Goal: Task Accomplishment & Management: Complete application form

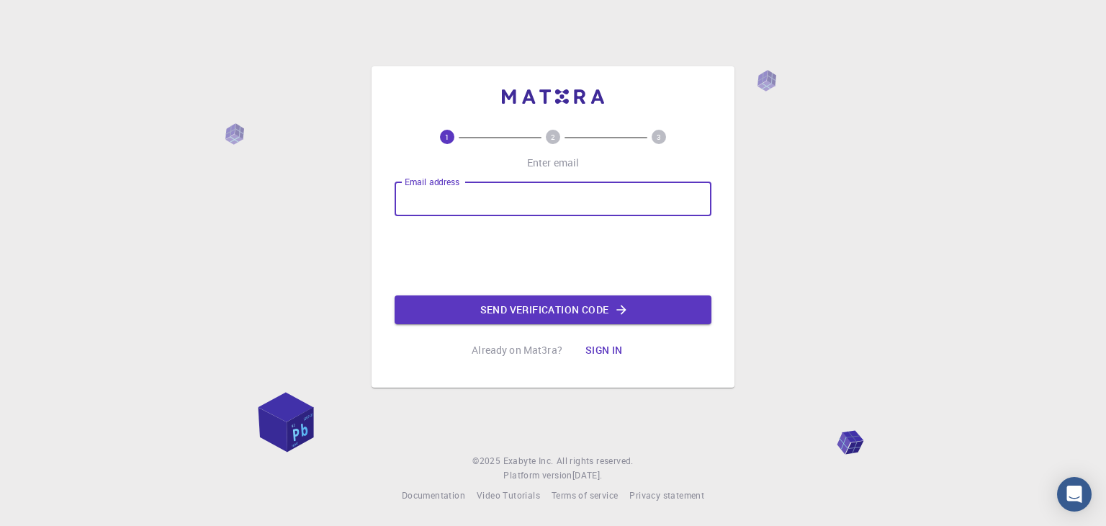
click at [487, 187] on input "Email address" at bounding box center [553, 199] width 317 height 35
type input "[EMAIL_ADDRESS][DOMAIN_NAME]"
click at [668, 249] on div "Email address [EMAIL_ADDRESS][DOMAIN_NAME] Email address Send verification code" at bounding box center [553, 253] width 317 height 143
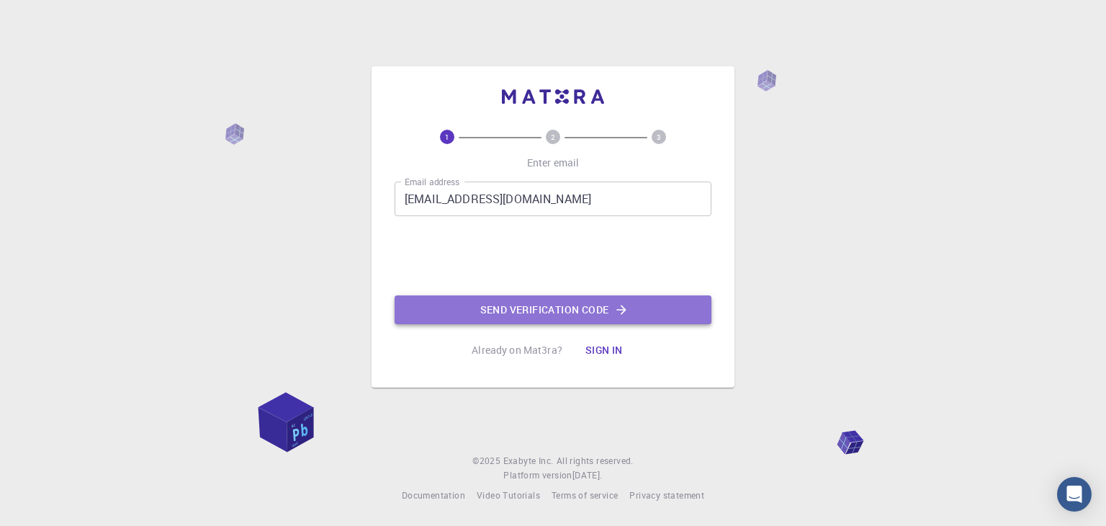
click at [597, 300] on button "Send verification code" at bounding box center [553, 309] width 317 height 29
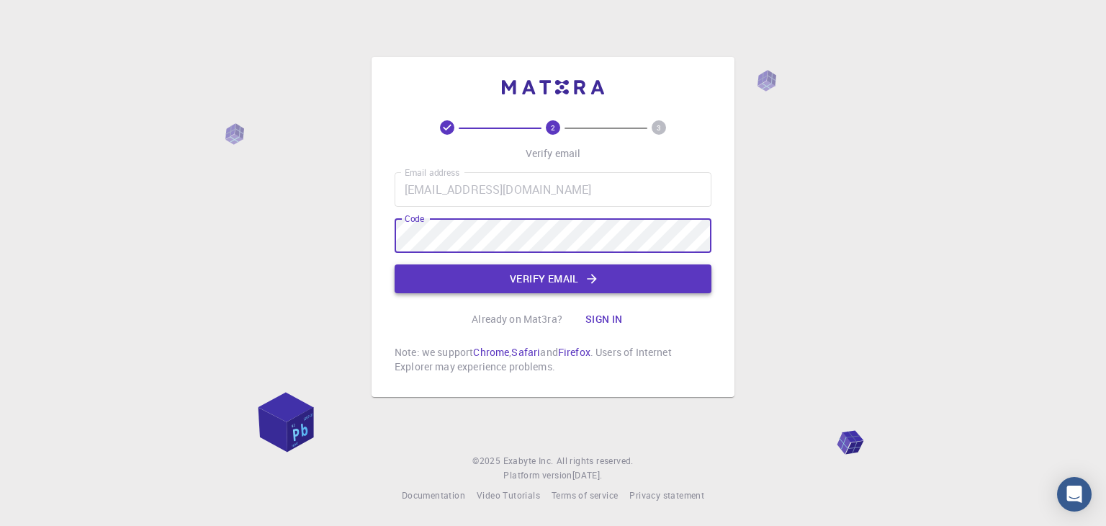
click at [525, 278] on button "Verify email" at bounding box center [553, 278] width 317 height 29
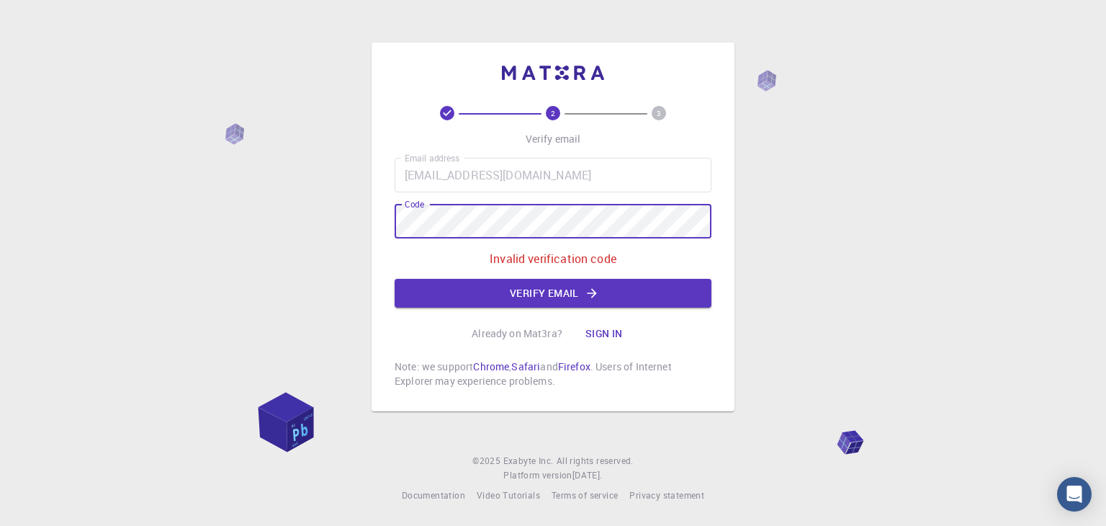
click at [359, 205] on div "2 3 Verify email Email address [EMAIL_ADDRESS][DOMAIN_NAME] Email address Code …" at bounding box center [553, 263] width 1106 height 526
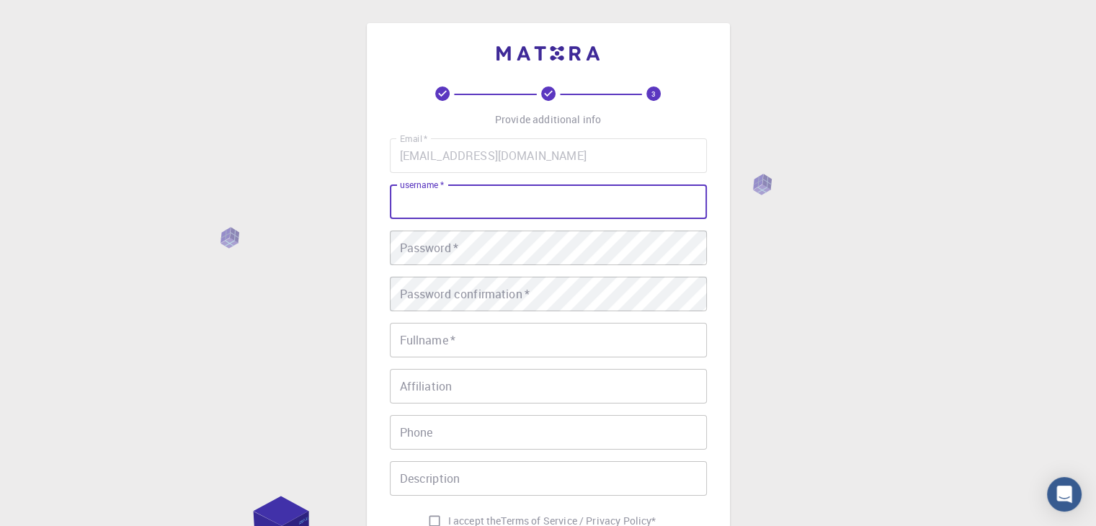
click at [532, 200] on input "username   *" at bounding box center [548, 201] width 317 height 35
type input "renadadell"
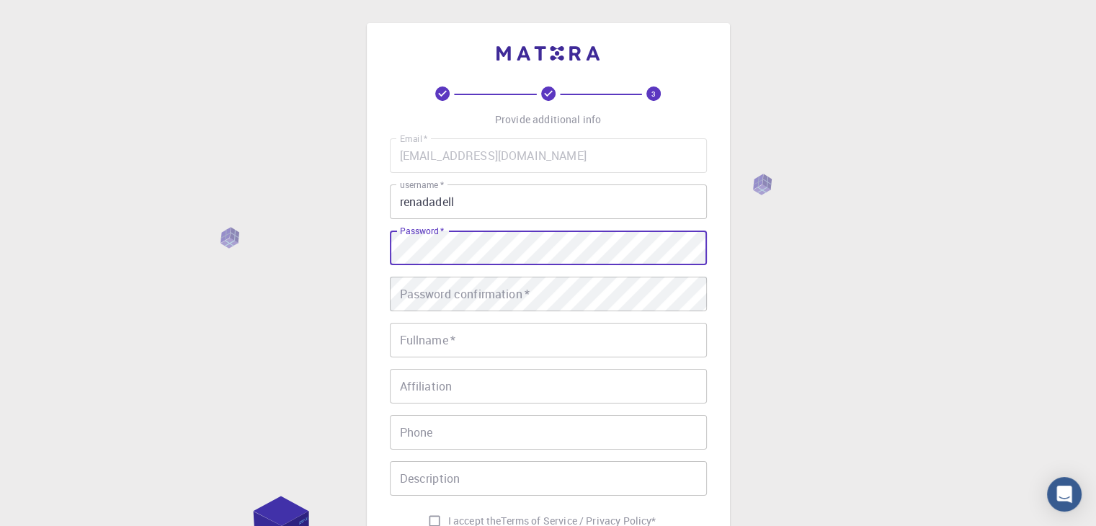
click at [491, 285] on div "Password confirmation   * Password confirmation   *" at bounding box center [548, 294] width 317 height 35
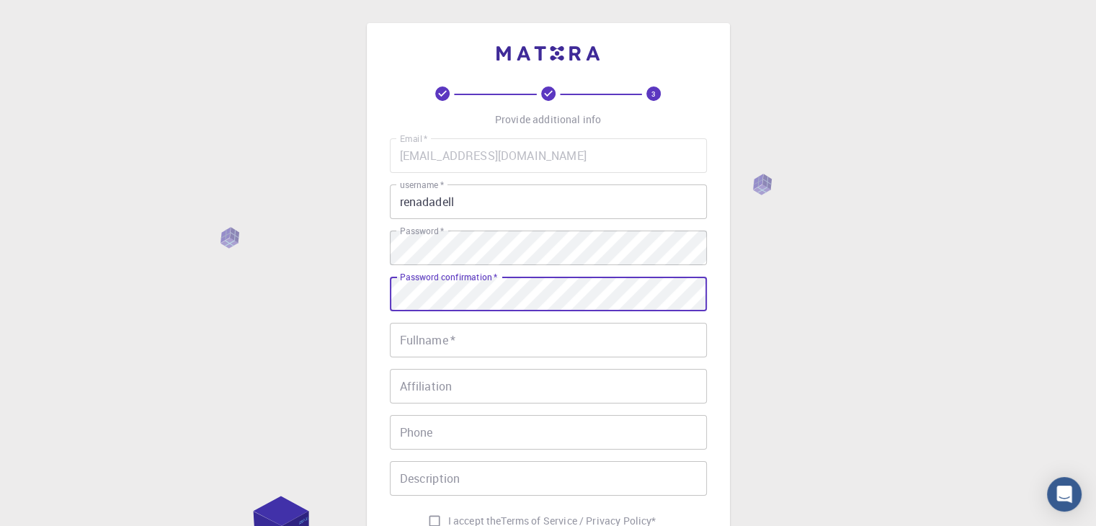
scroll to position [58, 0]
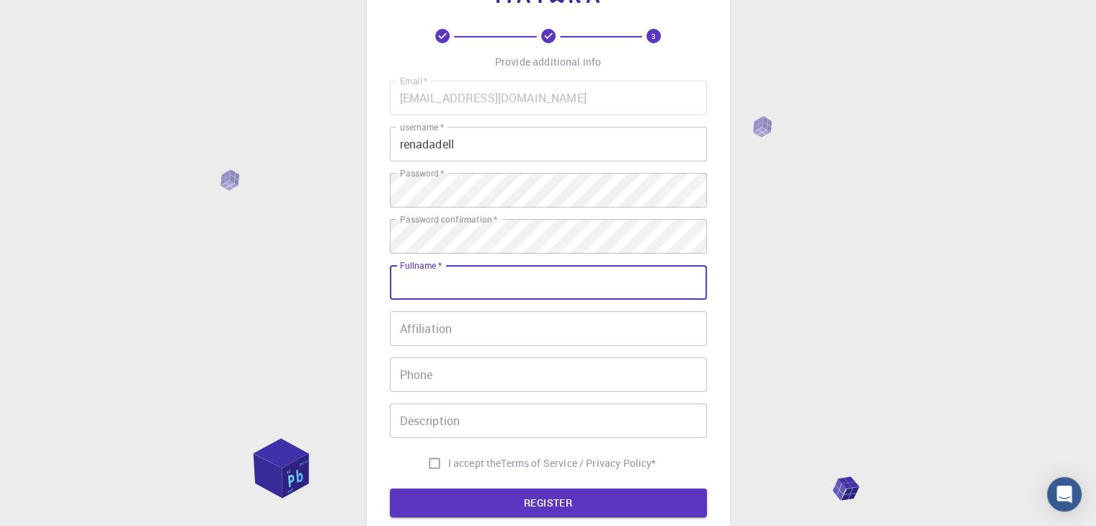
click at [486, 281] on input "Fullname   *" at bounding box center [548, 282] width 317 height 35
type input "[PERSON_NAME]"
type input "01103878979"
click at [493, 329] on input "Affiliation" at bounding box center [548, 328] width 317 height 35
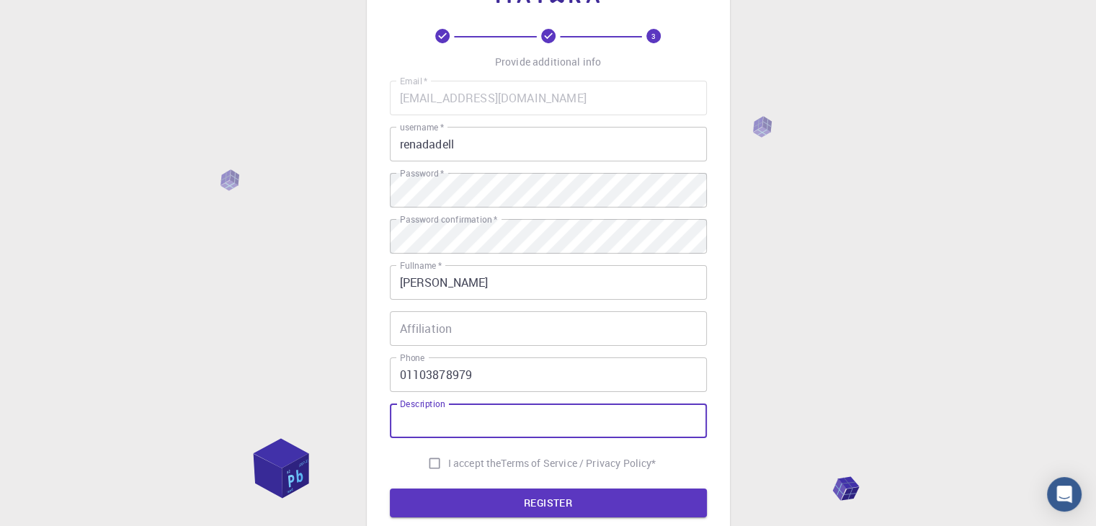
click at [480, 419] on input "Description" at bounding box center [548, 420] width 317 height 35
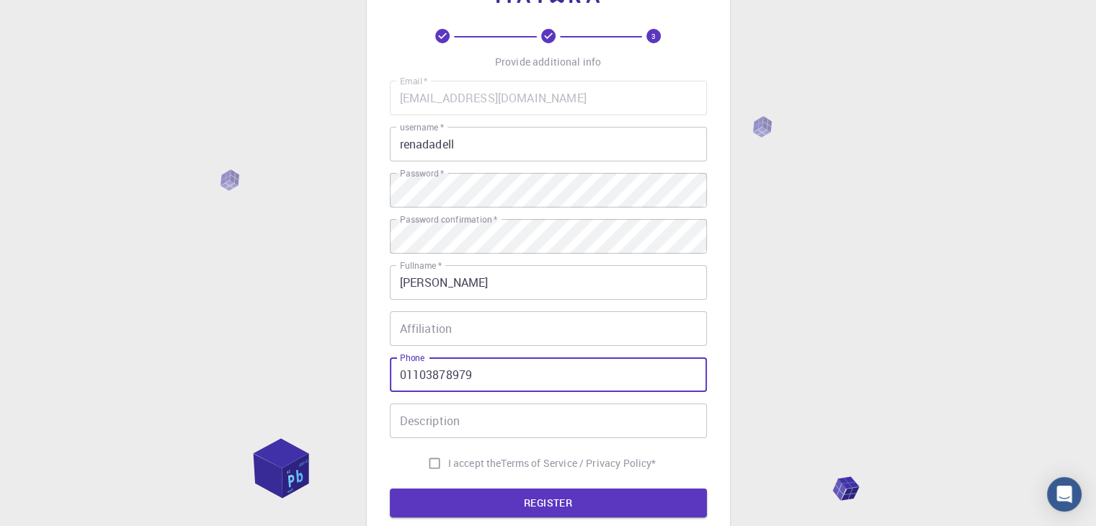
drag, startPoint x: 522, startPoint y: 374, endPoint x: 336, endPoint y: 353, distance: 187.0
click at [336, 353] on div "3 Provide additional info Email   * [EMAIL_ADDRESS][DOMAIN_NAME] Email   * user…" at bounding box center [548, 308] width 1096 height 733
click at [434, 462] on input "I accept the Terms of Service / Privacy Policy *" at bounding box center [434, 462] width 27 height 27
checkbox input "true"
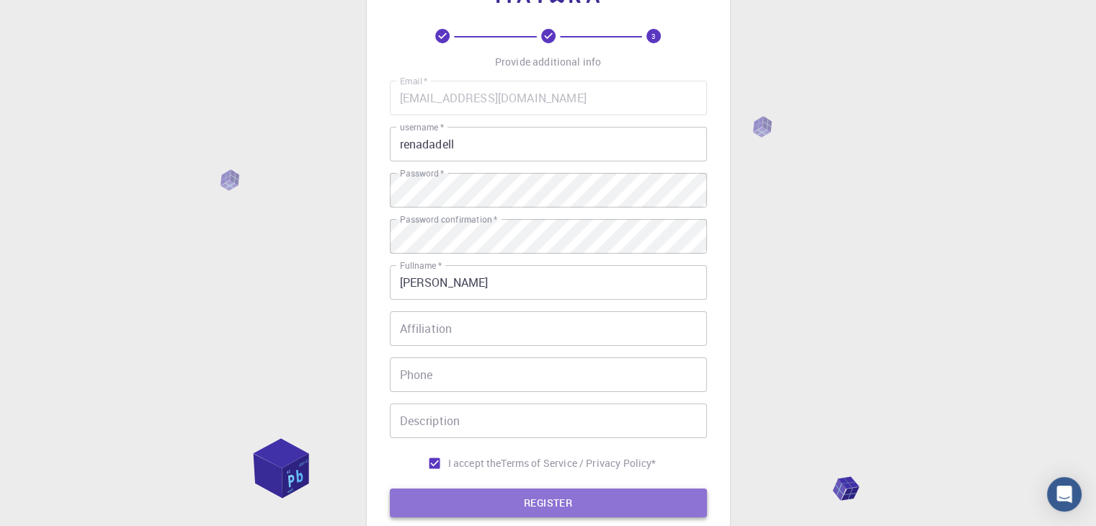
click at [409, 513] on button "REGISTER" at bounding box center [548, 502] width 317 height 29
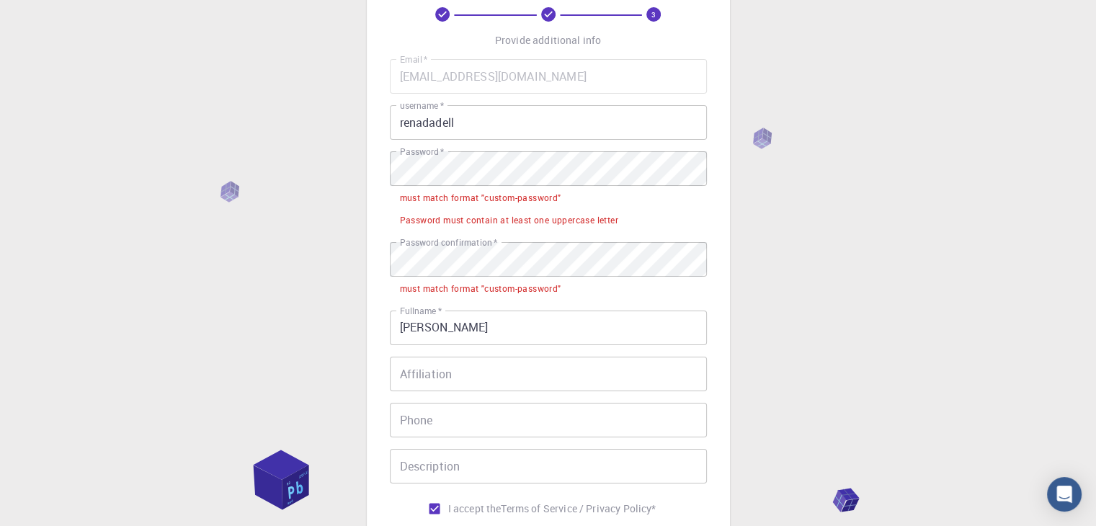
scroll to position [81, 0]
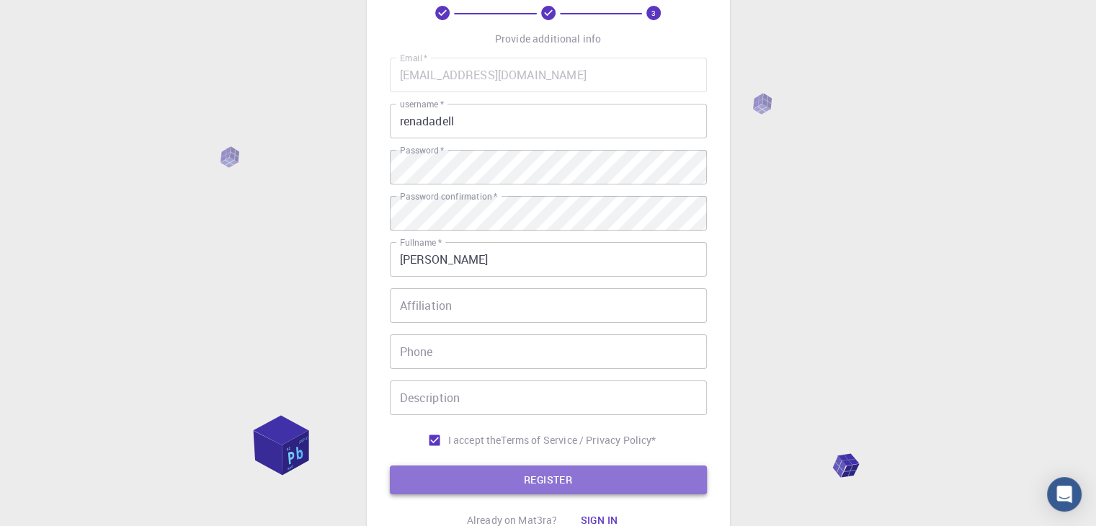
click at [590, 486] on button "REGISTER" at bounding box center [548, 479] width 317 height 29
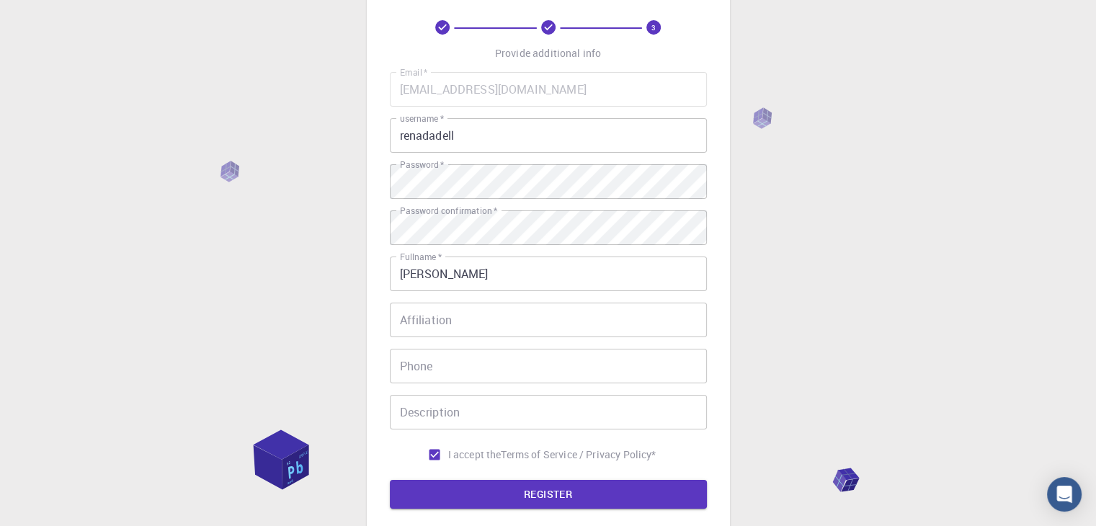
scroll to position [207, 0]
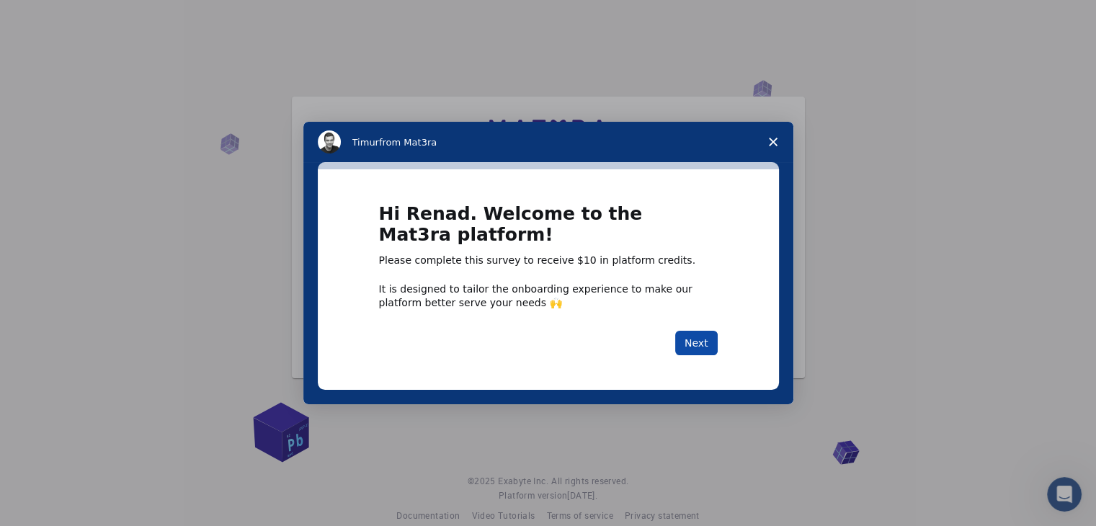
click at [689, 339] on button "Next" at bounding box center [696, 343] width 43 height 24
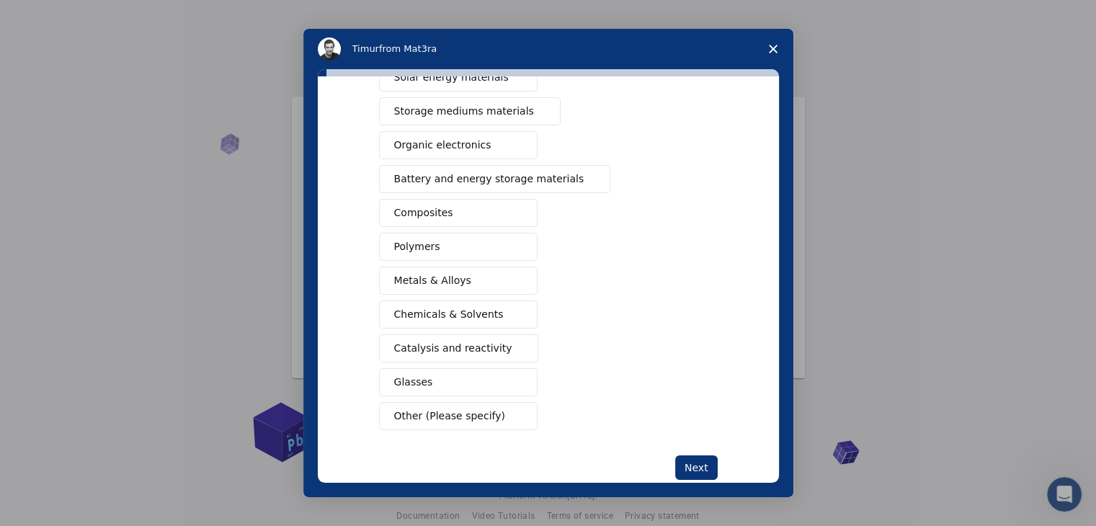
scroll to position [138, 0]
click at [420, 411] on span "Other (Please specify)" at bounding box center [449, 415] width 111 height 15
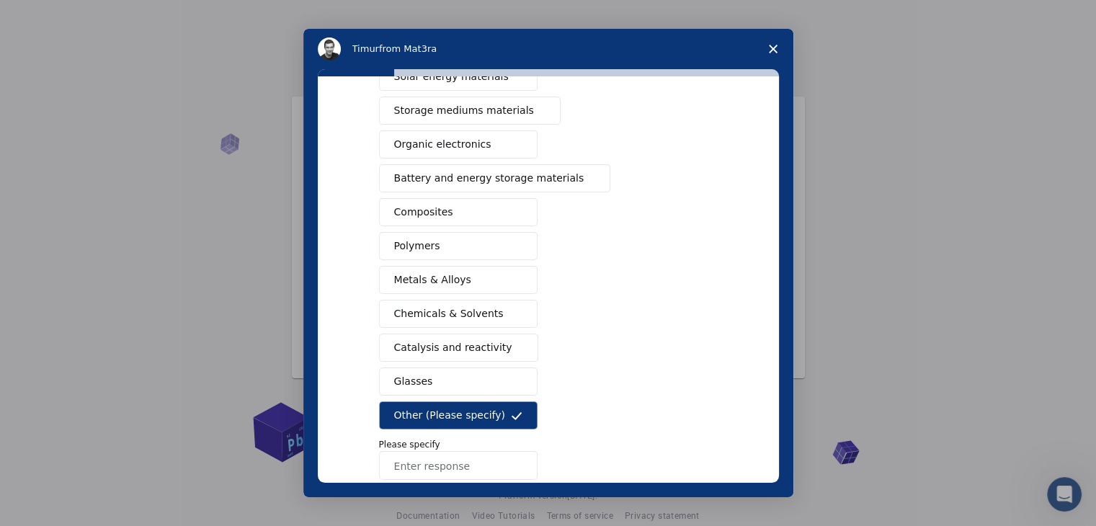
scroll to position [216, 0]
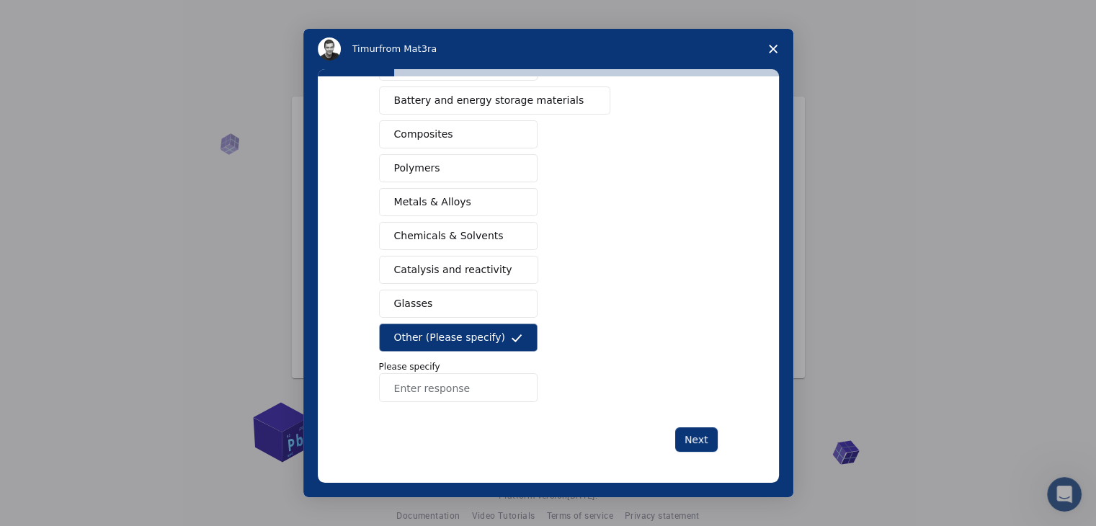
click at [472, 390] on input "Enter response" at bounding box center [458, 387] width 158 height 29
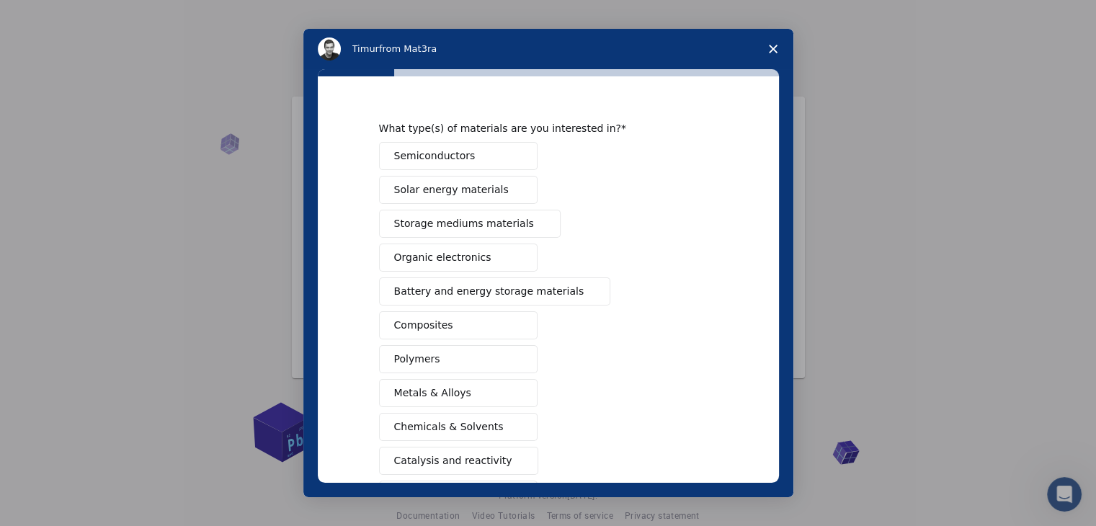
scroll to position [14, 0]
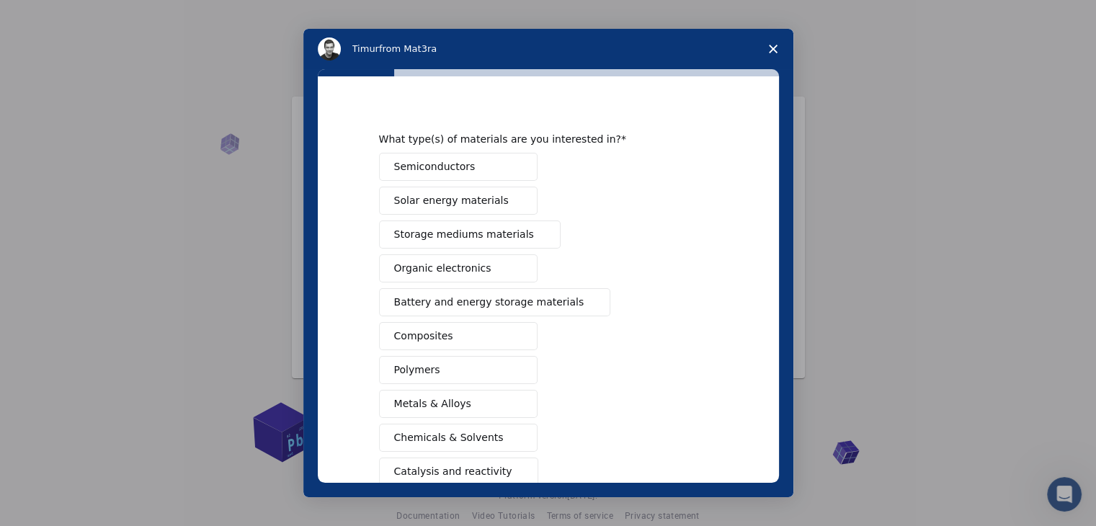
click at [505, 296] on span "Battery and energy storage materials" at bounding box center [489, 302] width 190 height 15
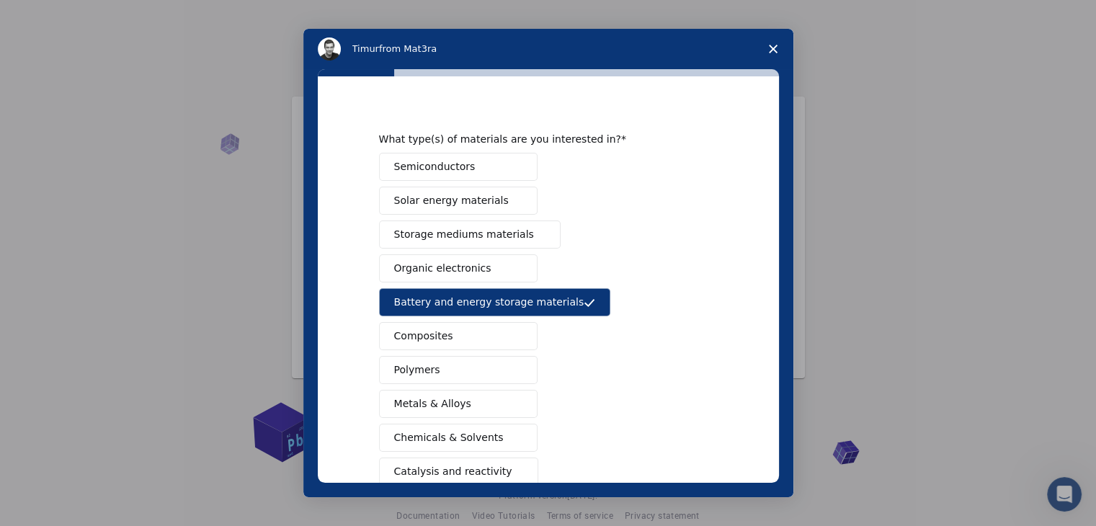
scroll to position [216, 0]
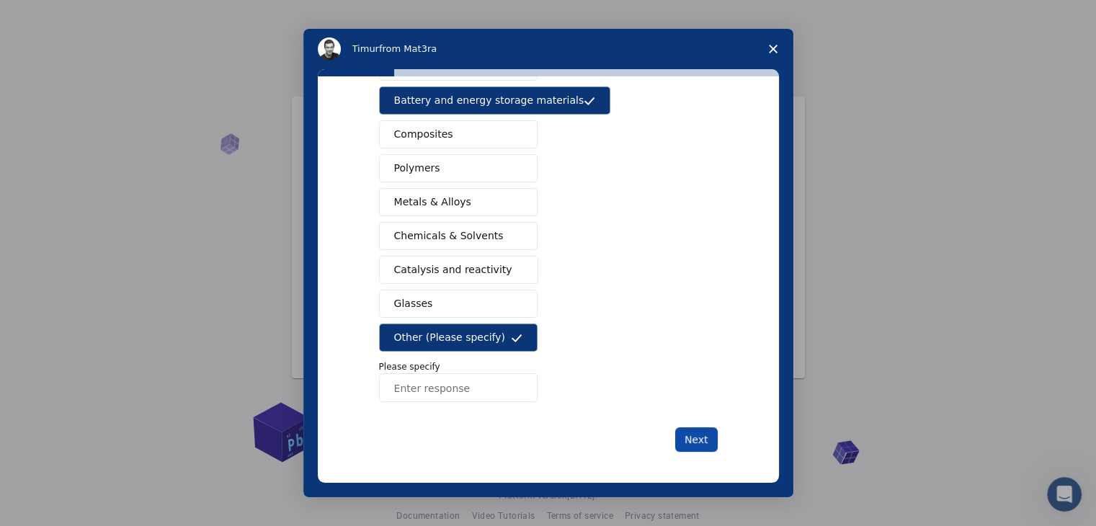
click at [697, 436] on button "Next" at bounding box center [696, 439] width 43 height 24
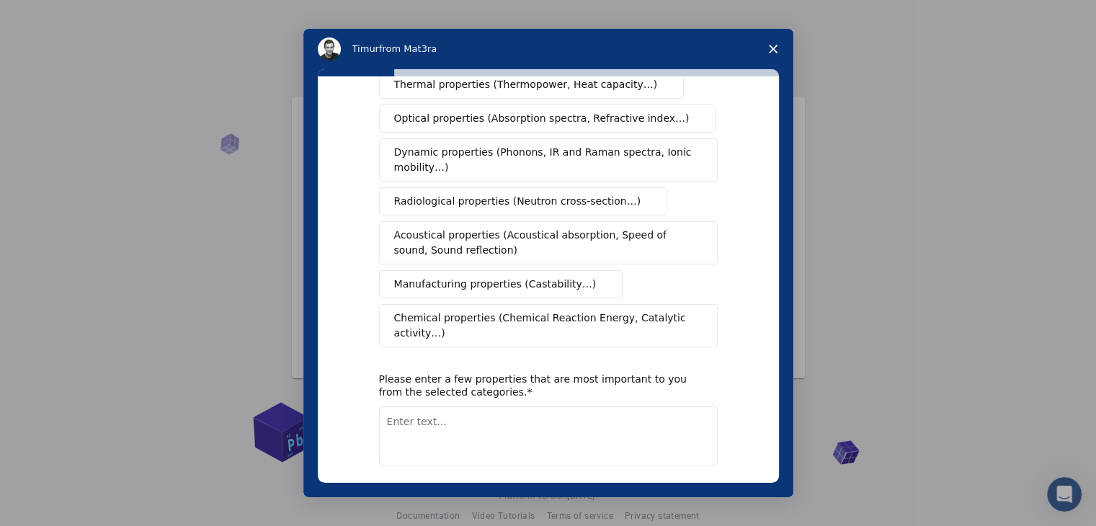
scroll to position [0, 0]
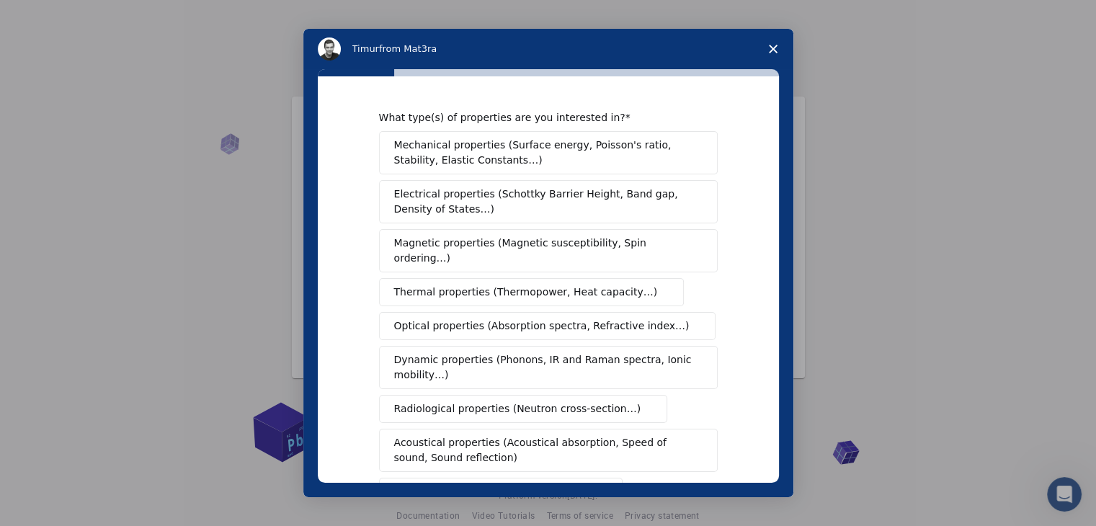
click at [613, 189] on span "Electrical properties (Schottky Barrier Height, Band gap, Density of States…)" at bounding box center [544, 202] width 300 height 30
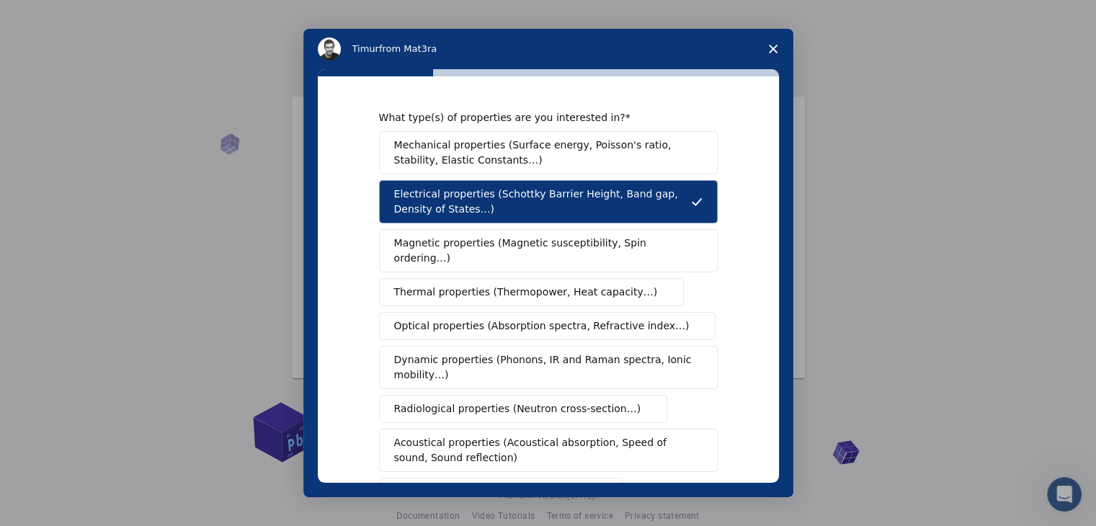
scroll to position [241, 0]
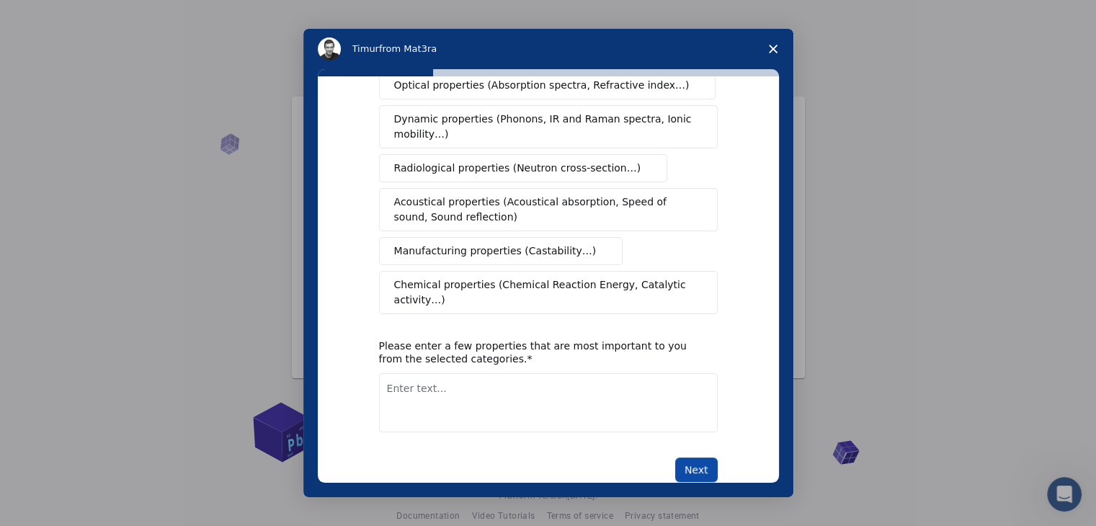
click at [692, 457] on button "Next" at bounding box center [696, 469] width 43 height 24
click at [591, 373] on textarea "Enter text..." at bounding box center [548, 402] width 339 height 59
click at [780, 51] on span "Close survey" at bounding box center [773, 49] width 40 height 40
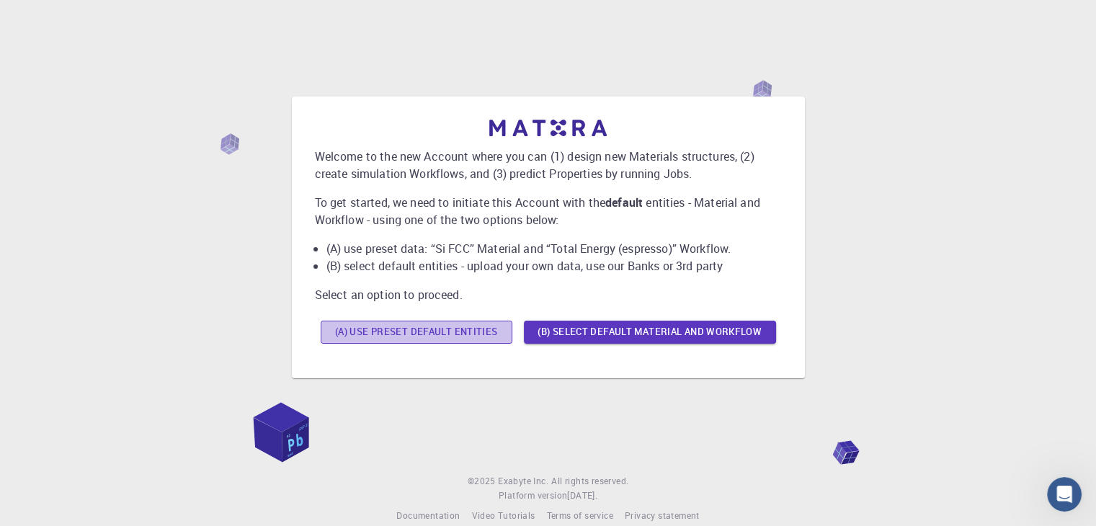
click at [458, 334] on button "(A) Use preset default entities" at bounding box center [417, 332] width 192 height 23
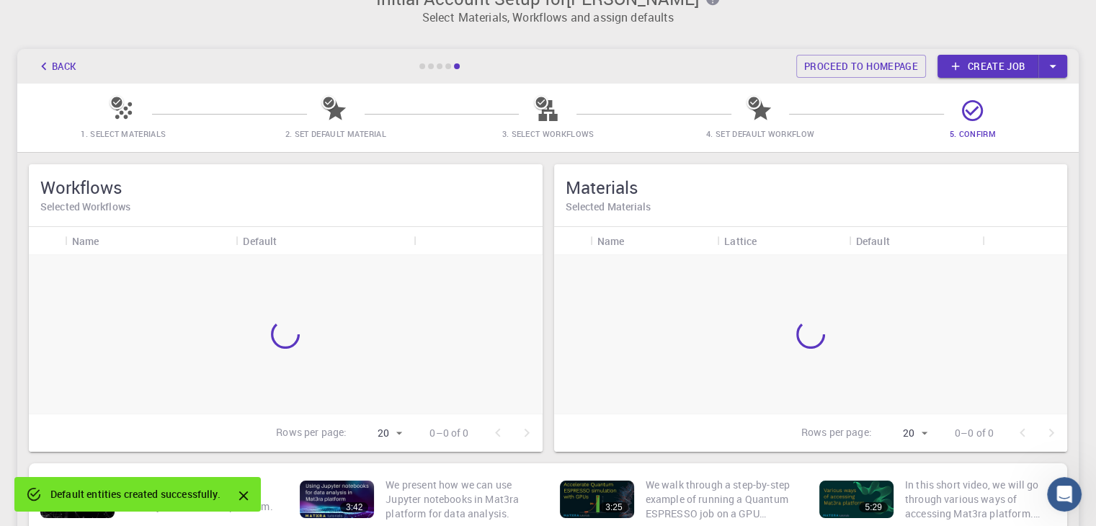
scroll to position [0, 0]
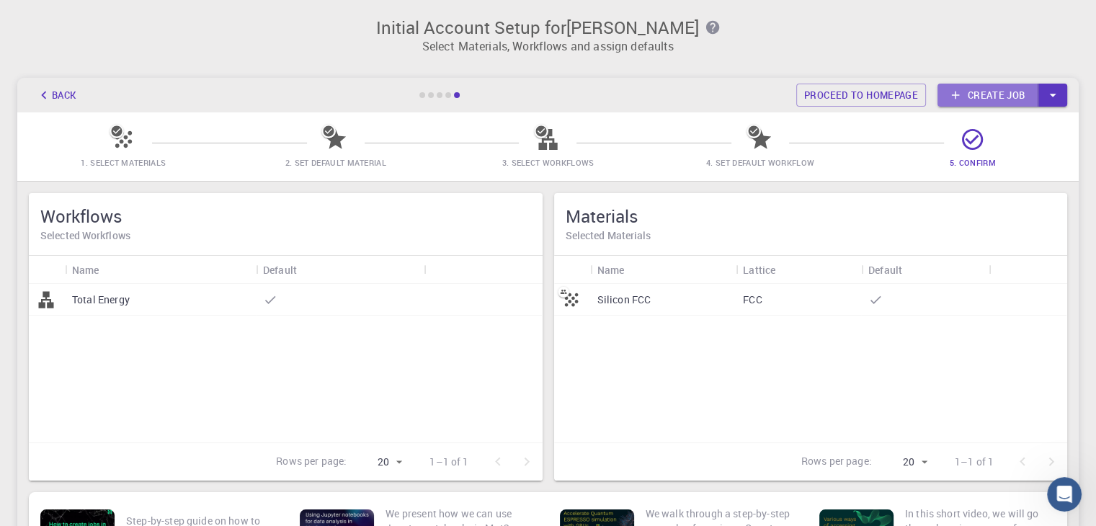
click at [969, 90] on link "Create job" at bounding box center [987, 95] width 101 height 23
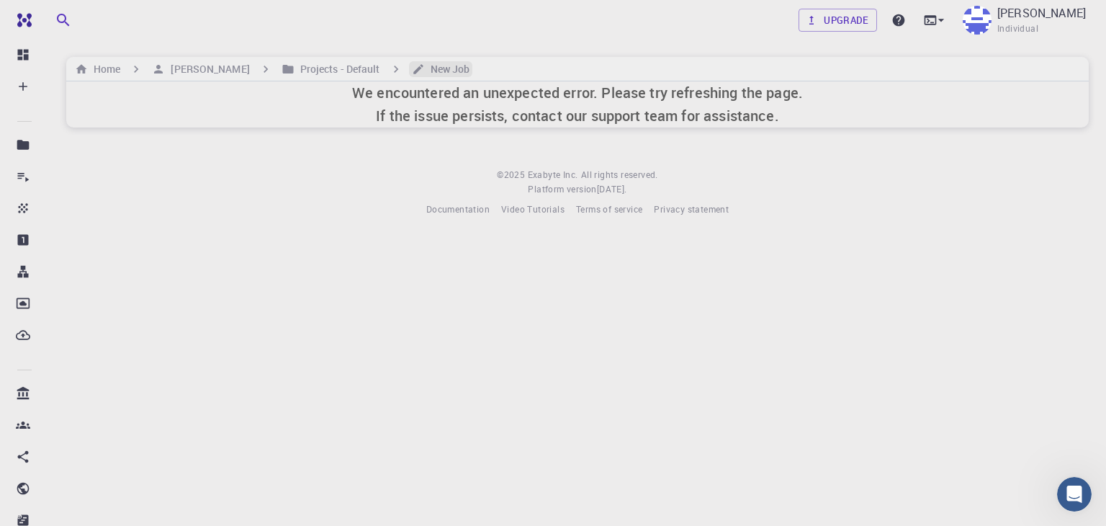
click at [425, 71] on h6 "New Job" at bounding box center [447, 69] width 45 height 16
click at [490, 102] on h6 "We encountered an unexpected error. Please try refreshing the page. If the issu…" at bounding box center [577, 104] width 451 height 46
click at [425, 64] on h6 "New Job" at bounding box center [447, 69] width 45 height 16
click at [303, 58] on div "Home Renad adel Projects - Default New Job" at bounding box center [577, 69] width 1023 height 24
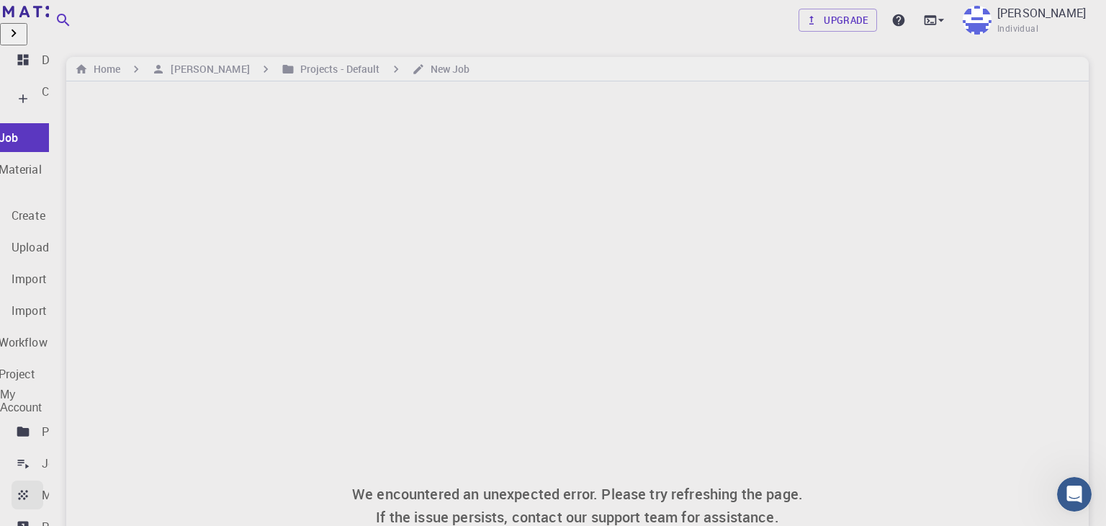
click at [43, 486] on p "Materials" at bounding box center [66, 494] width 49 height 17
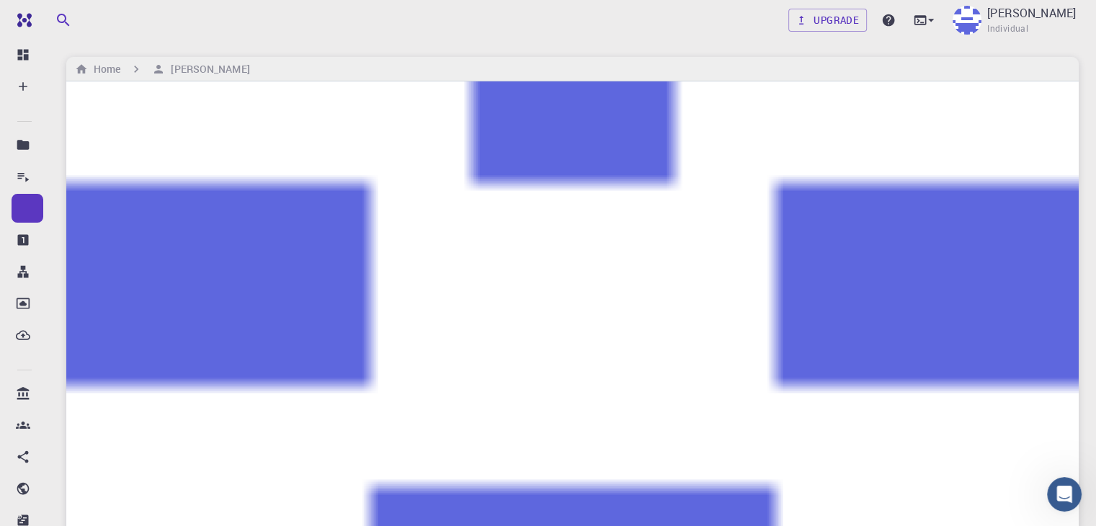
scroll to position [135, 0]
